Goal: Task Accomplishment & Management: Manage account settings

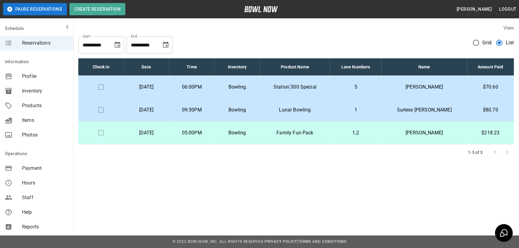
click at [318, 83] on td "Station 300 Special" at bounding box center [295, 87] width 70 height 23
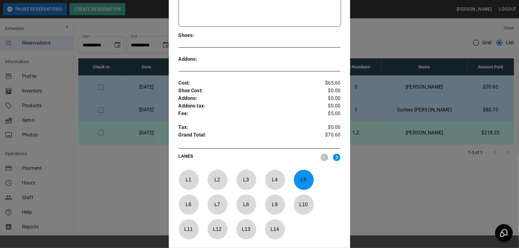
scroll to position [225, 0]
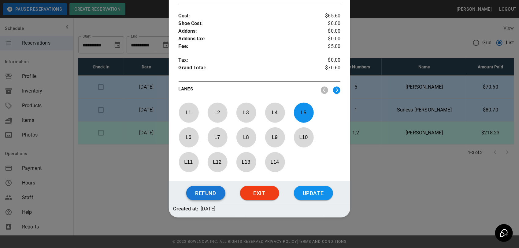
click at [203, 192] on button "Refund" at bounding box center [205, 193] width 39 height 15
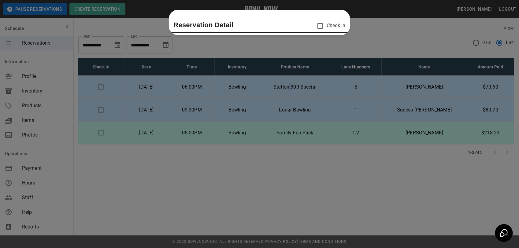
scroll to position [0, 0]
